Goal: Task Accomplishment & Management: Use online tool/utility

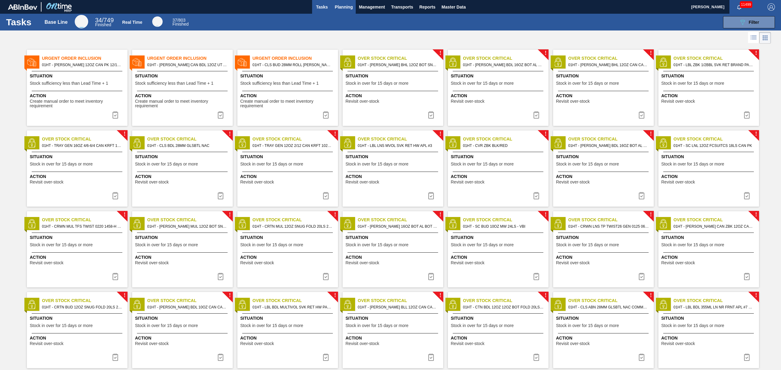
click at [342, 8] on span "Planning" at bounding box center [344, 6] width 18 height 7
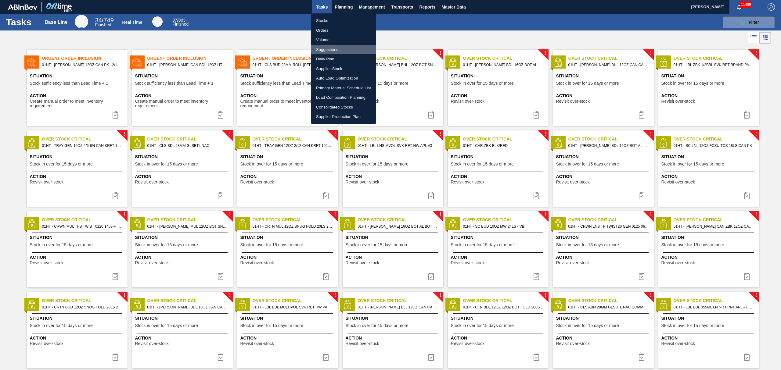
click at [325, 48] on li "Suggestions" at bounding box center [343, 50] width 65 height 10
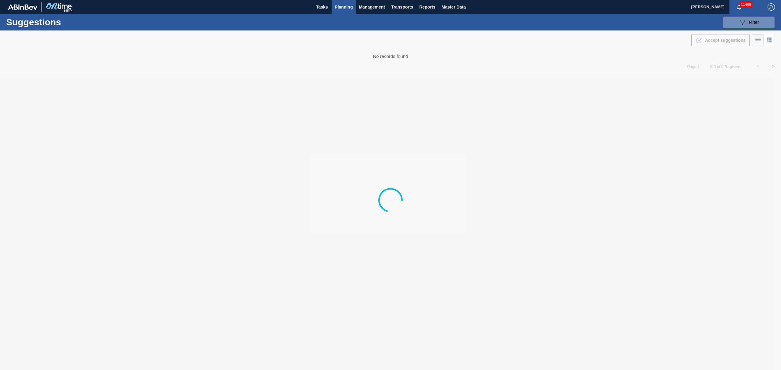
type from "[DATE]"
type to "[DATE]"
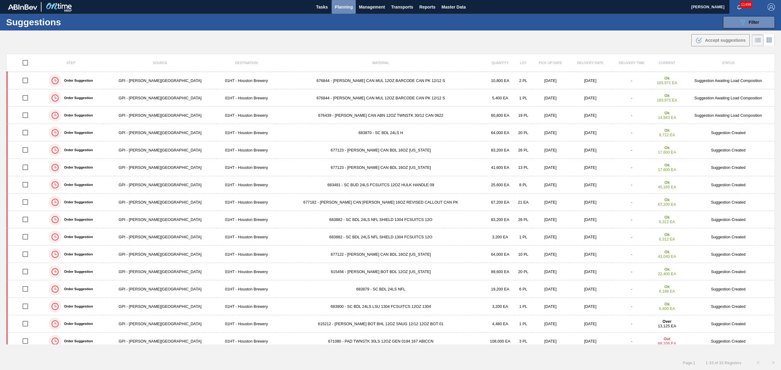
click at [337, 7] on span "Planning" at bounding box center [344, 6] width 18 height 7
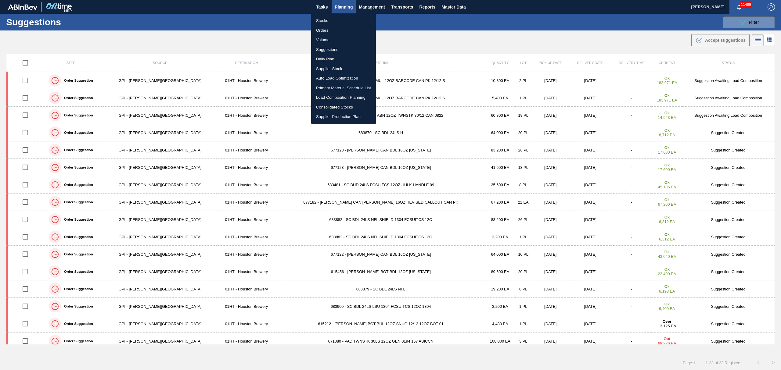
click at [326, 93] on li "Load Composition Planning" at bounding box center [343, 98] width 65 height 10
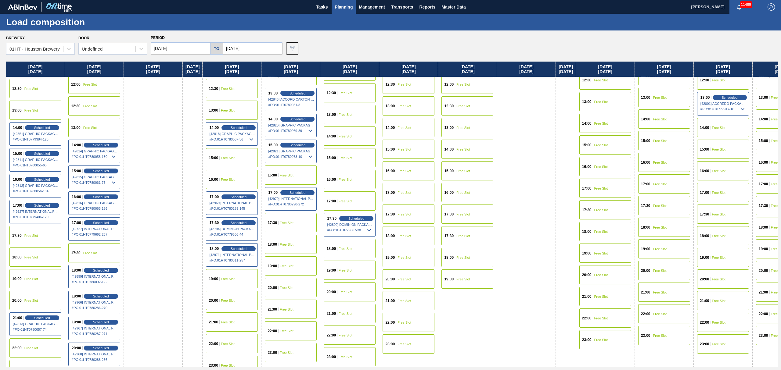
scroll to position [309, 0]
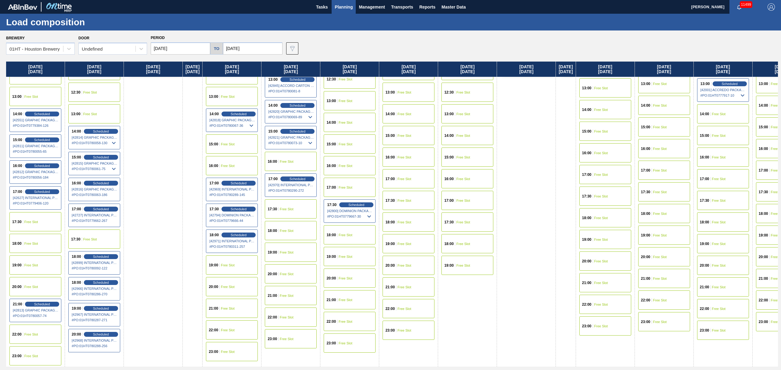
click at [294, 160] on span "Free Slot" at bounding box center [287, 162] width 14 height 4
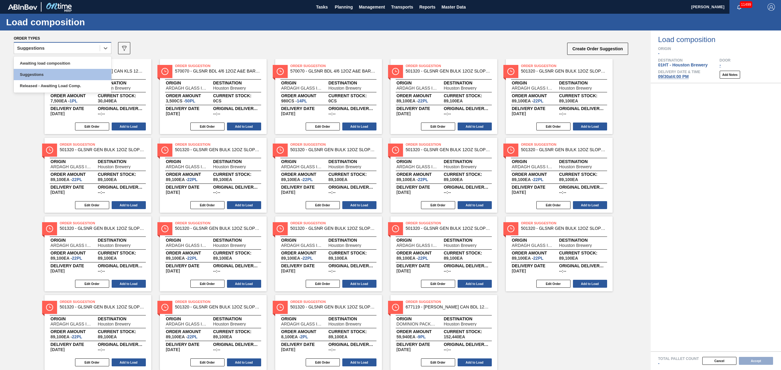
click at [62, 48] on div "Suggestions" at bounding box center [57, 48] width 86 height 9
click at [59, 63] on div "Awaiting load composition" at bounding box center [63, 63] width 98 height 11
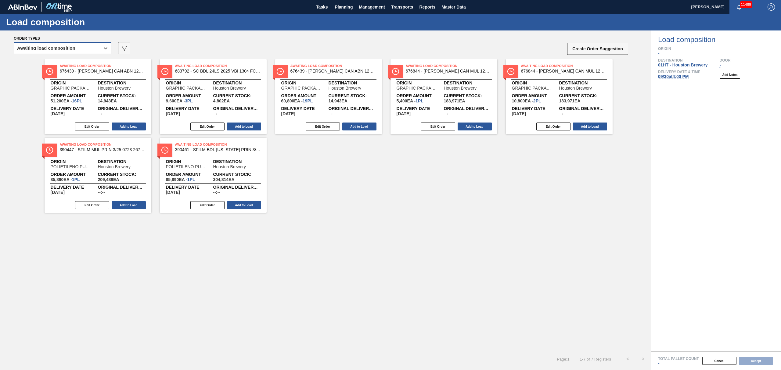
click at [93, 50] on div "Awaiting load composition" at bounding box center [57, 48] width 86 height 9
click at [88, 61] on div "Awaiting load composition" at bounding box center [63, 63] width 98 height 11
click at [354, 129] on button "Add to Load" at bounding box center [359, 127] width 34 height 8
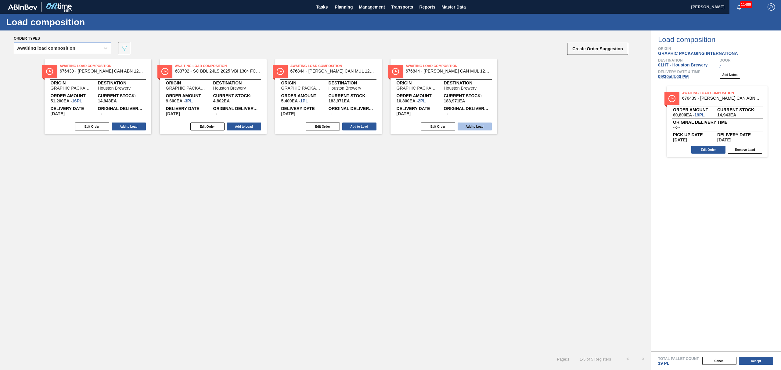
click at [475, 129] on button "Add to Load" at bounding box center [475, 127] width 34 height 8
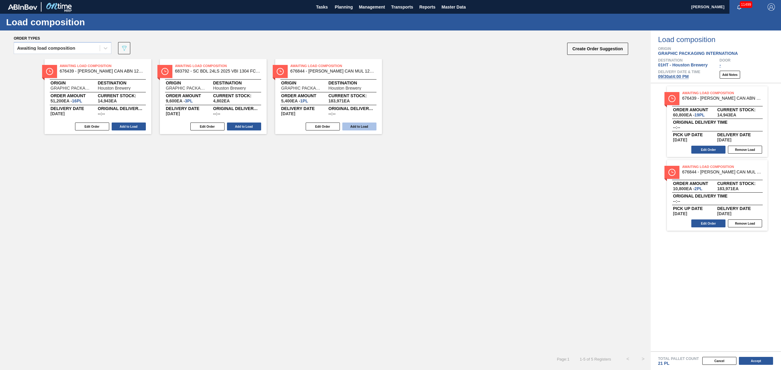
click at [359, 127] on button "Add to Load" at bounding box center [359, 127] width 34 height 8
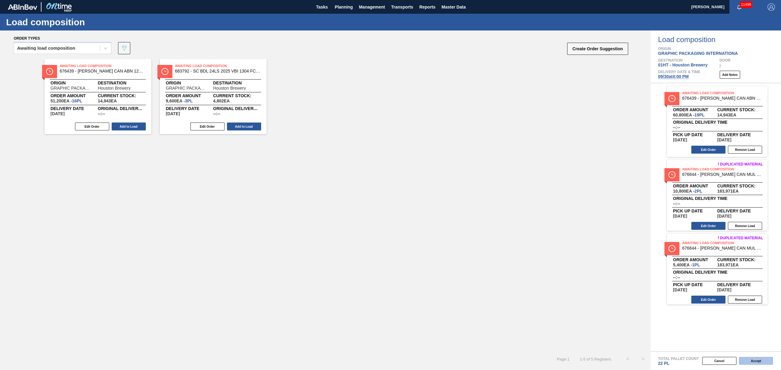
click at [754, 362] on button "Accept" at bounding box center [756, 361] width 34 height 8
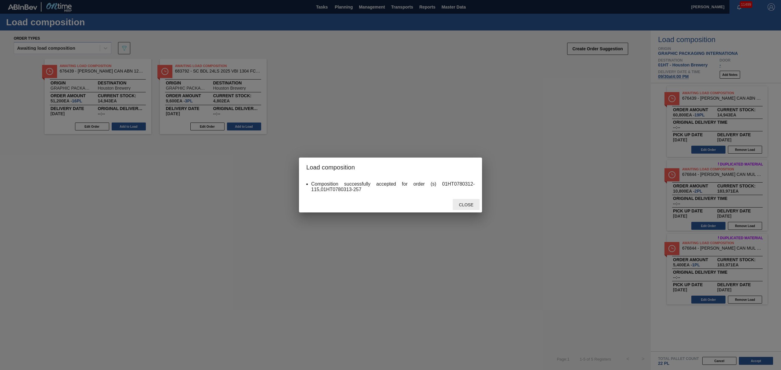
click at [474, 207] on span "Close" at bounding box center [466, 205] width 24 height 5
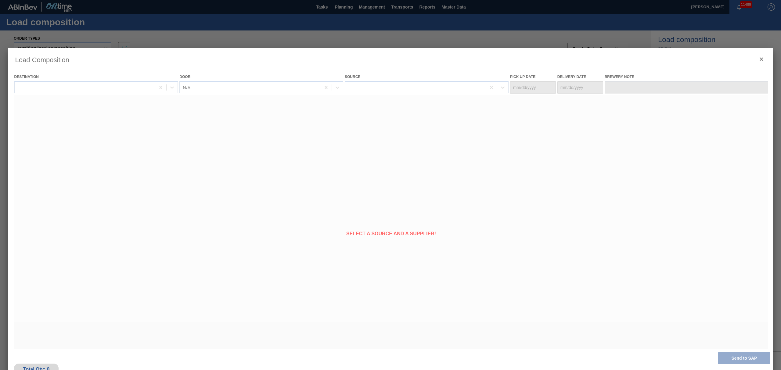
type Date "[DATE]"
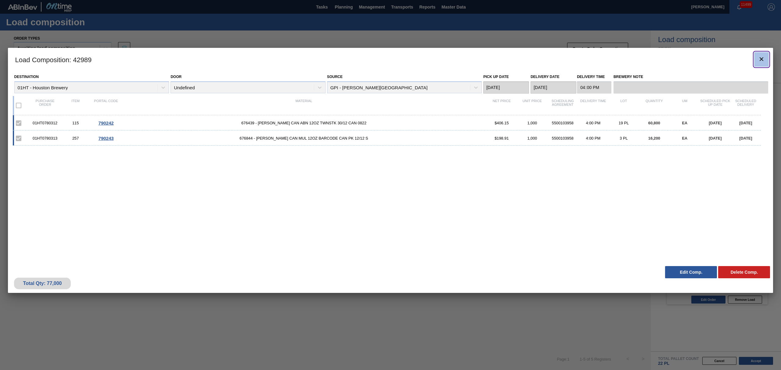
click at [761, 57] on icon "botão de ícone" at bounding box center [761, 59] width 7 height 7
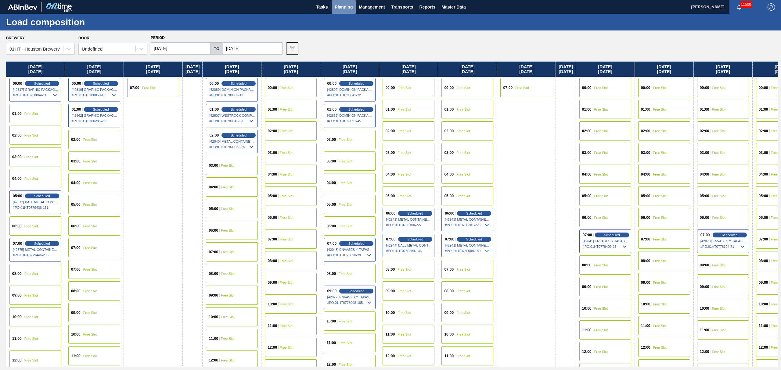
click at [345, 5] on span "Planning" at bounding box center [344, 6] width 18 height 7
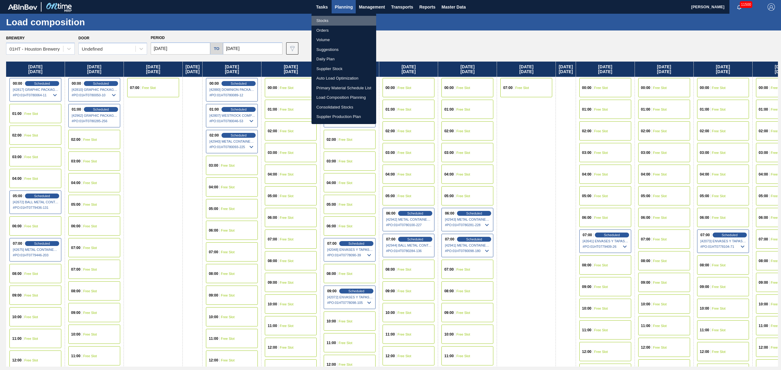
drag, startPoint x: 326, startPoint y: 19, endPoint x: 331, endPoint y: 23, distance: 6.3
click at [326, 19] on li "Stocks" at bounding box center [344, 21] width 65 height 10
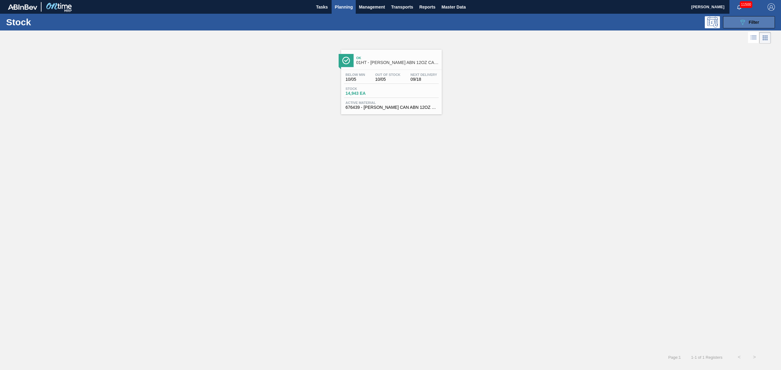
click at [749, 21] on span "Filter" at bounding box center [754, 22] width 10 height 5
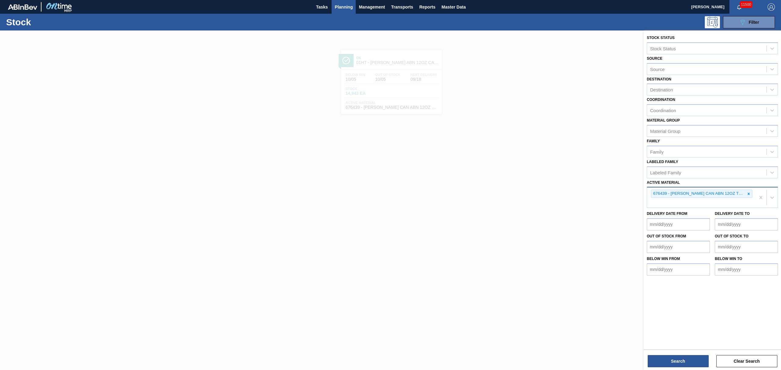
drag, startPoint x: 743, startPoint y: 201, endPoint x: 742, endPoint y: 198, distance: 3.5
click at [743, 201] on div "676439 - [PERSON_NAME] CAN ABN 12OZ TWNSTK 30/12 CAN 0822" at bounding box center [701, 198] width 108 height 20
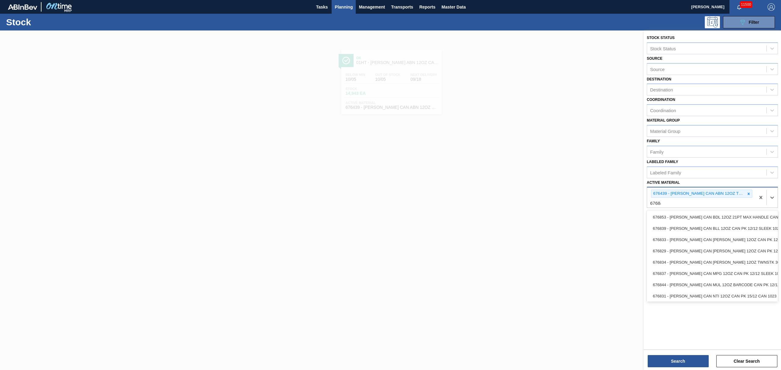
type Material "676844"
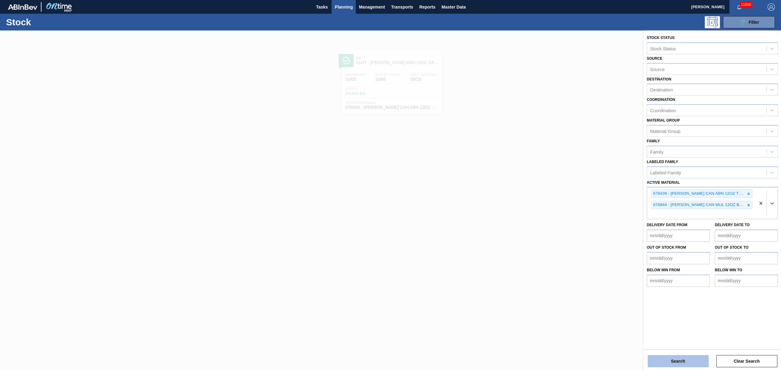
click at [692, 358] on button "Search" at bounding box center [678, 361] width 61 height 12
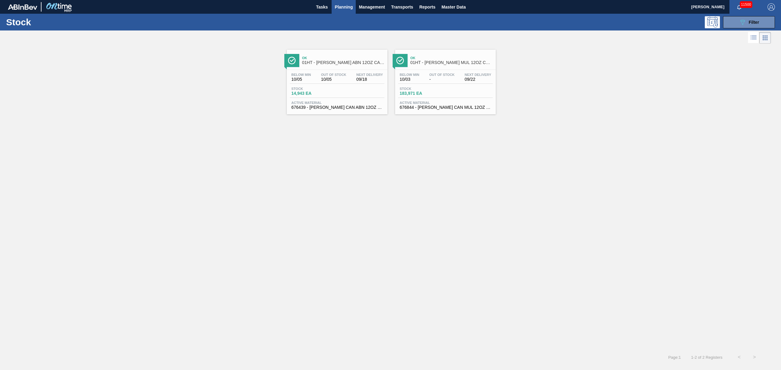
click at [333, 68] on div "Ok 01HT - [PERSON_NAME] ABN 12OZ CAN TWNSTK 30/12 CAN AQUEOUS Below Min 10/05 O…" at bounding box center [337, 82] width 101 height 65
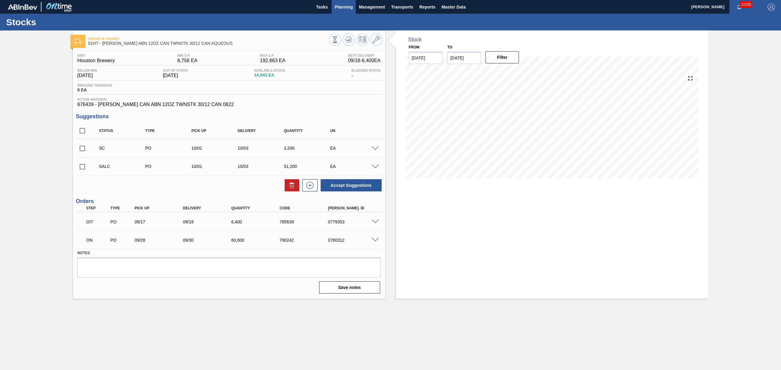
click at [353, 7] on button "Planning" at bounding box center [344, 7] width 24 height 14
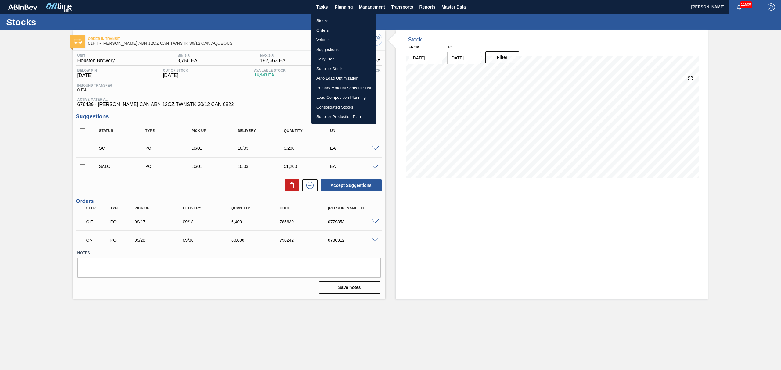
click at [322, 20] on li "Stocks" at bounding box center [344, 21] width 65 height 10
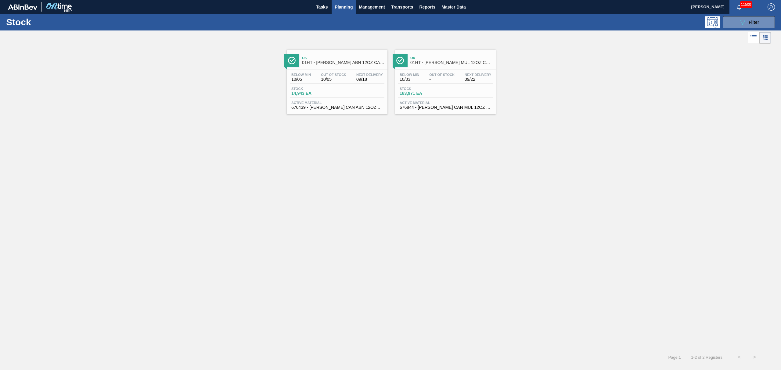
click at [468, 92] on div "Stock 183,971 EA" at bounding box center [445, 92] width 95 height 11
